Goal: Task Accomplishment & Management: Manage account settings

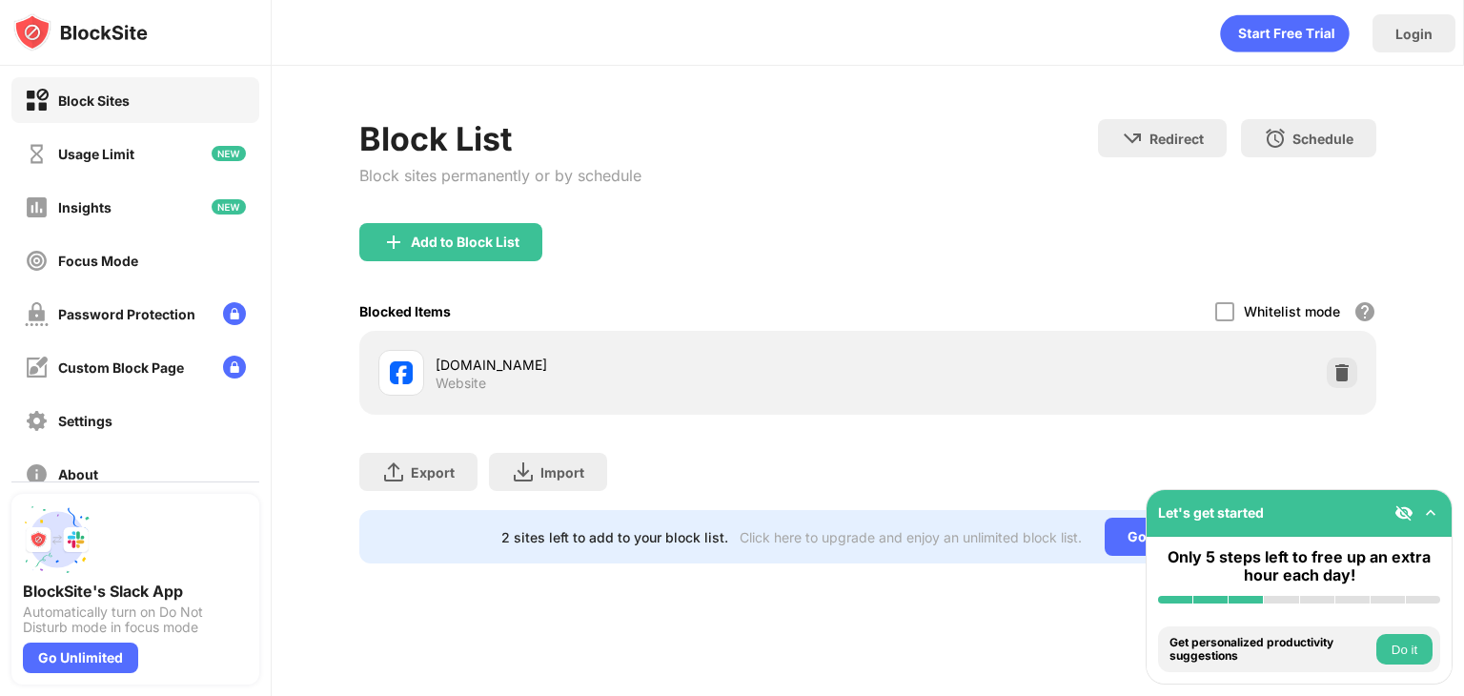
click at [1335, 376] on img at bounding box center [1342, 372] width 19 height 19
